Goal: Browse casually

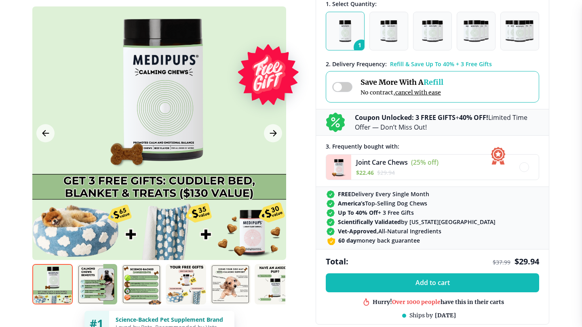
scroll to position [238, 0]
click at [278, 131] on button "Next Image" at bounding box center [273, 133] width 18 height 18
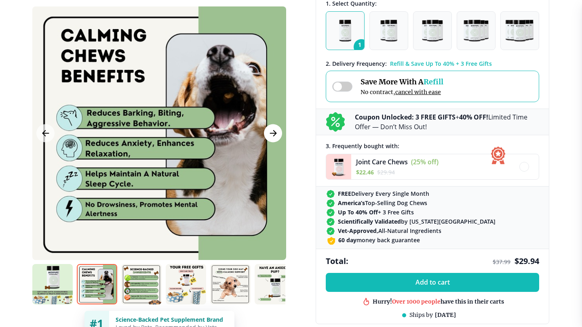
click at [278, 131] on button "Next Image" at bounding box center [273, 133] width 18 height 18
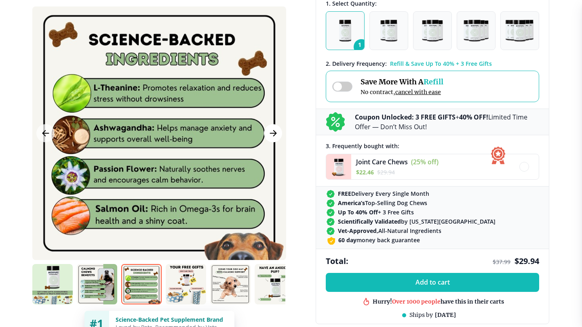
click at [278, 131] on button "Next Image" at bounding box center [273, 133] width 18 height 18
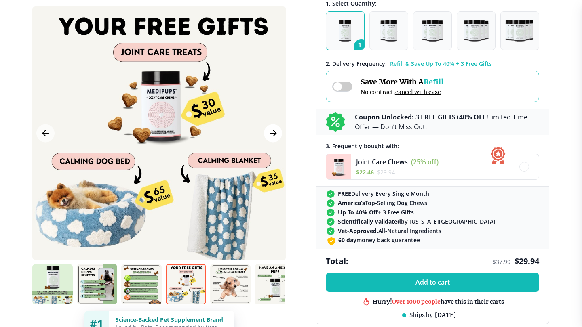
click at [274, 130] on icon "Next Image" at bounding box center [273, 133] width 10 height 10
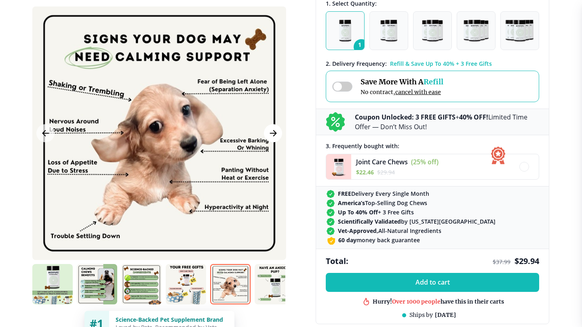
click at [274, 130] on icon "Next Image" at bounding box center [273, 133] width 10 height 10
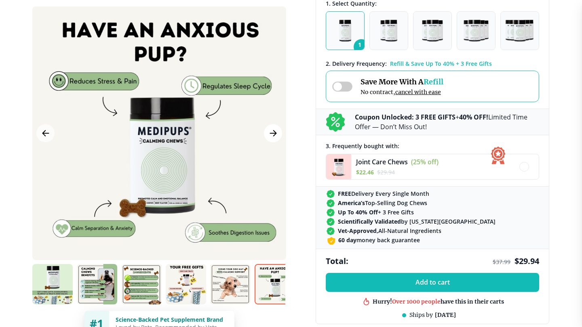
click at [274, 130] on icon "Next Image" at bounding box center [273, 133] width 10 height 10
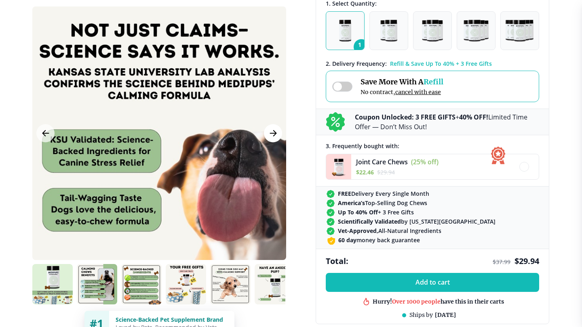
click at [274, 130] on icon "Next Image" at bounding box center [273, 133] width 10 height 10
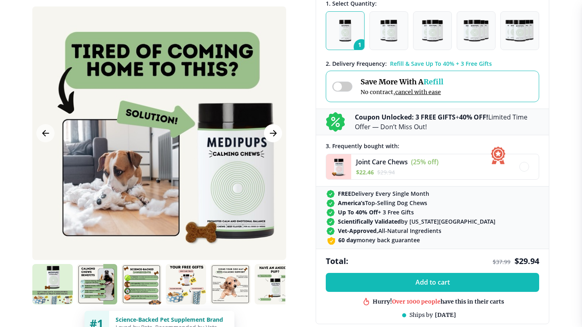
click at [274, 130] on icon "Next Image" at bounding box center [273, 133] width 10 height 10
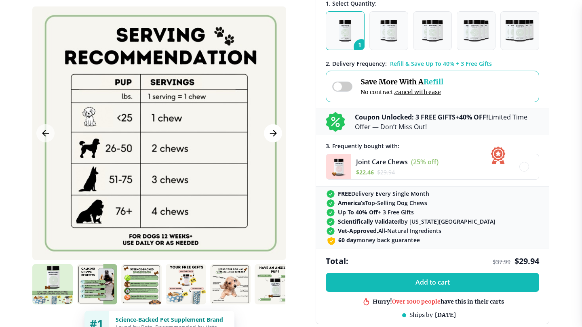
click at [274, 130] on icon "Next Image" at bounding box center [273, 133] width 10 height 10
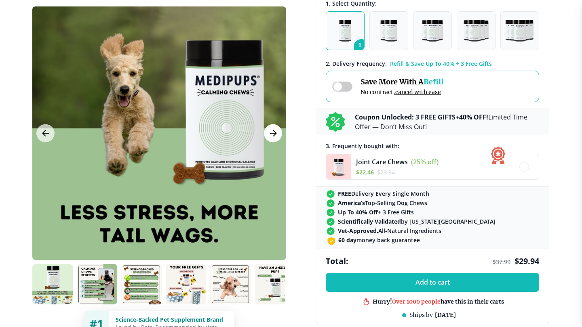
click at [272, 130] on icon "Next Image" at bounding box center [273, 133] width 10 height 10
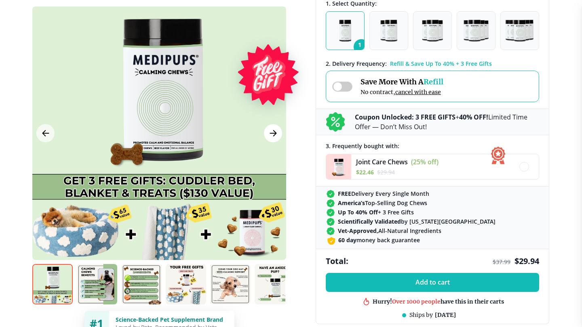
click at [272, 130] on icon "Next Image" at bounding box center [273, 133] width 10 height 10
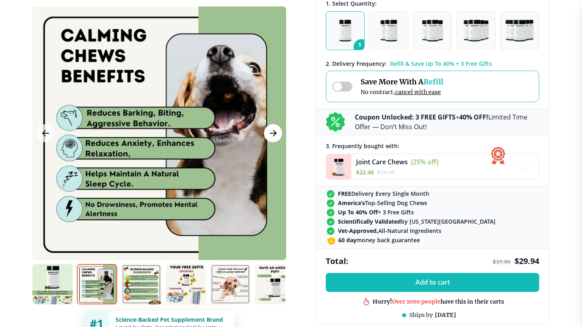
click at [272, 130] on icon "Next Image" at bounding box center [273, 133] width 10 height 10
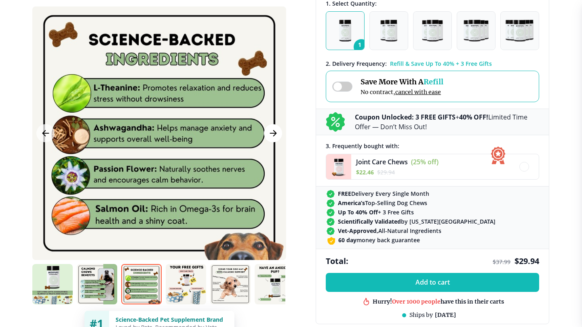
click at [272, 130] on icon "Next Image" at bounding box center [273, 133] width 10 height 10
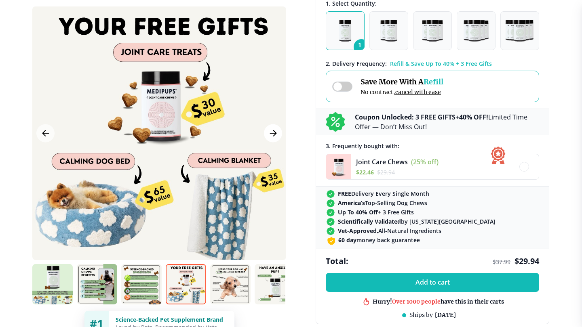
click at [272, 130] on icon "Next Image" at bounding box center [273, 133] width 10 height 10
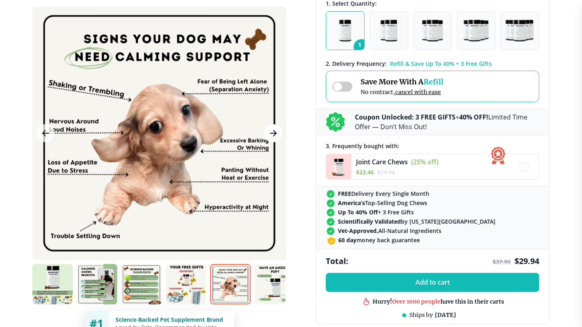
click at [272, 130] on icon "Next Image" at bounding box center [273, 133] width 10 height 10
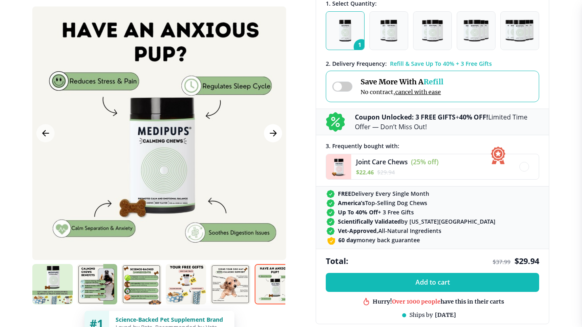
click at [272, 130] on icon "Next Image" at bounding box center [273, 133] width 10 height 10
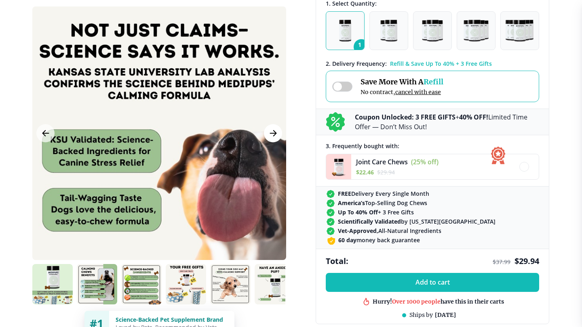
click at [272, 130] on icon "Next Image" at bounding box center [273, 133] width 10 height 10
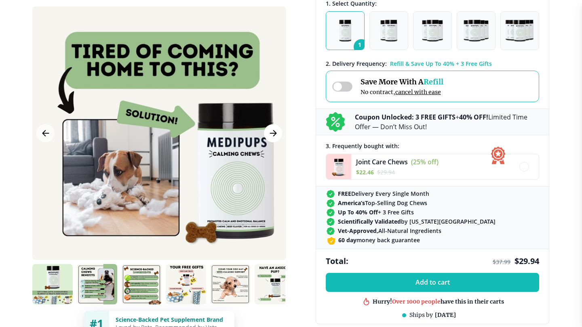
click at [272, 130] on icon "Next Image" at bounding box center [273, 133] width 10 height 10
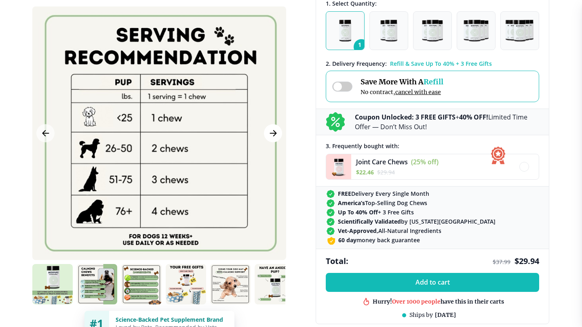
click at [272, 130] on icon "Next Image" at bounding box center [273, 133] width 10 height 10
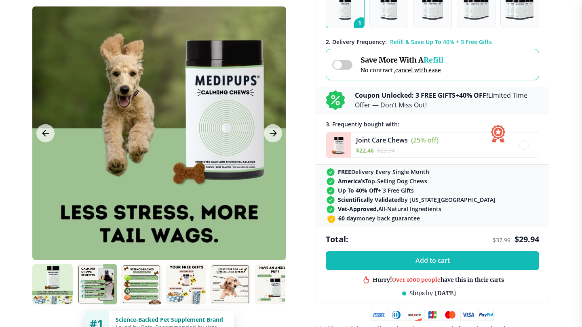
scroll to position [0, 0]
